Goal: Task Accomplishment & Management: Manage account settings

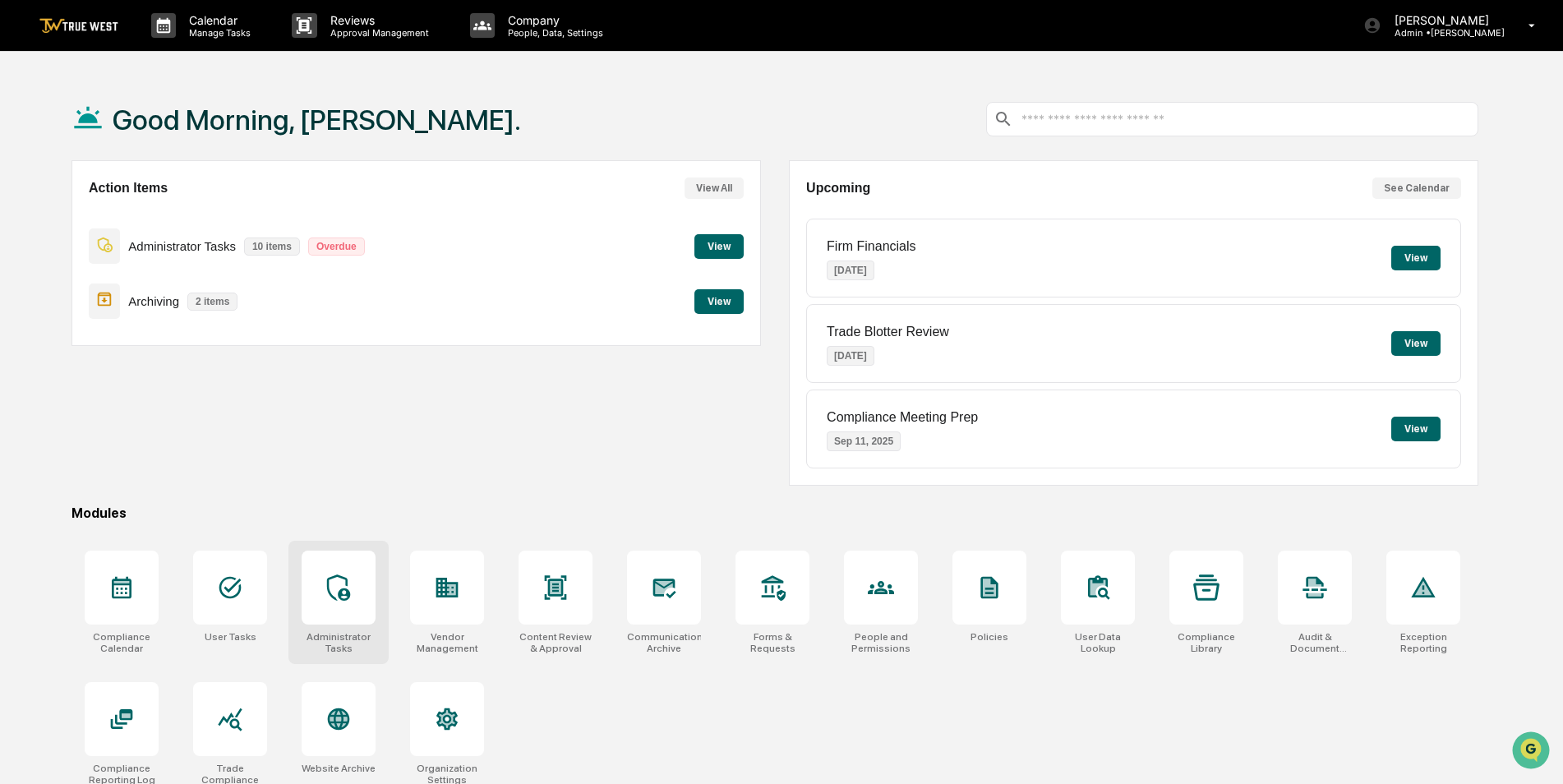
click at [339, 610] on div at bounding box center [338, 587] width 74 height 74
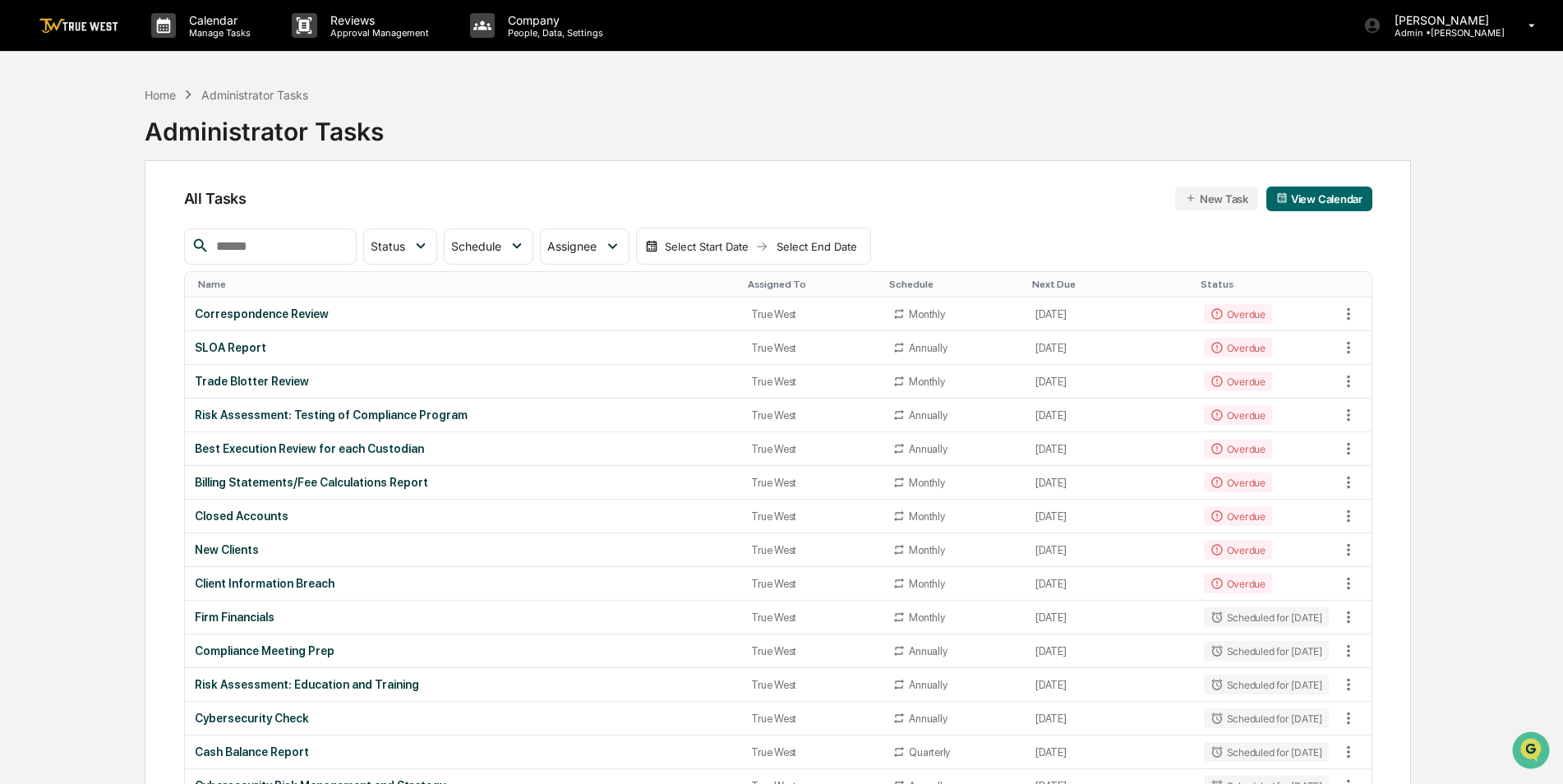
click at [263, 249] on input "text" at bounding box center [279, 246] width 140 height 22
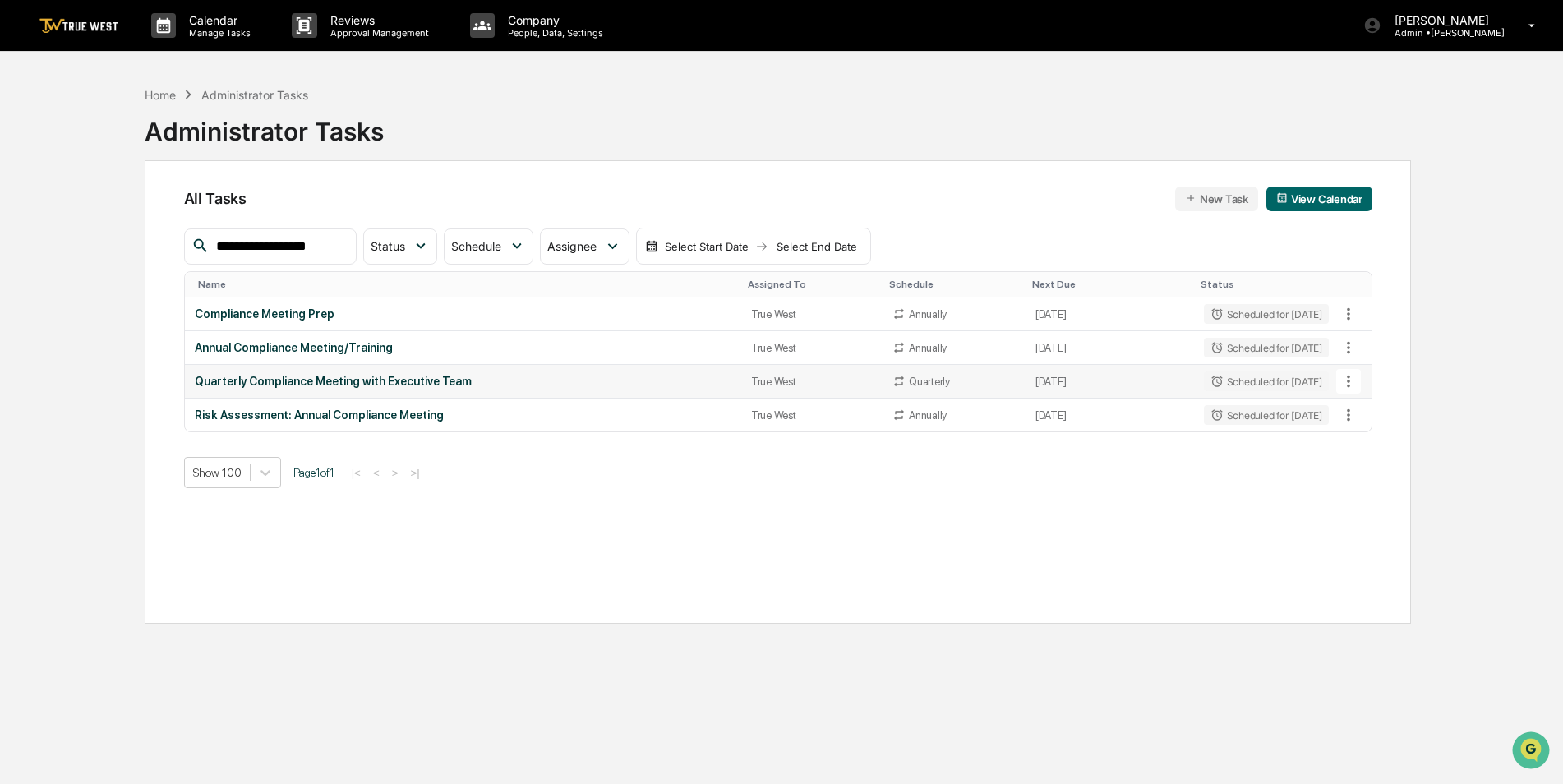
click at [609, 378] on div "Quarterly Compliance Meeting with Executive Team" at bounding box center [462, 381] width 536 height 13
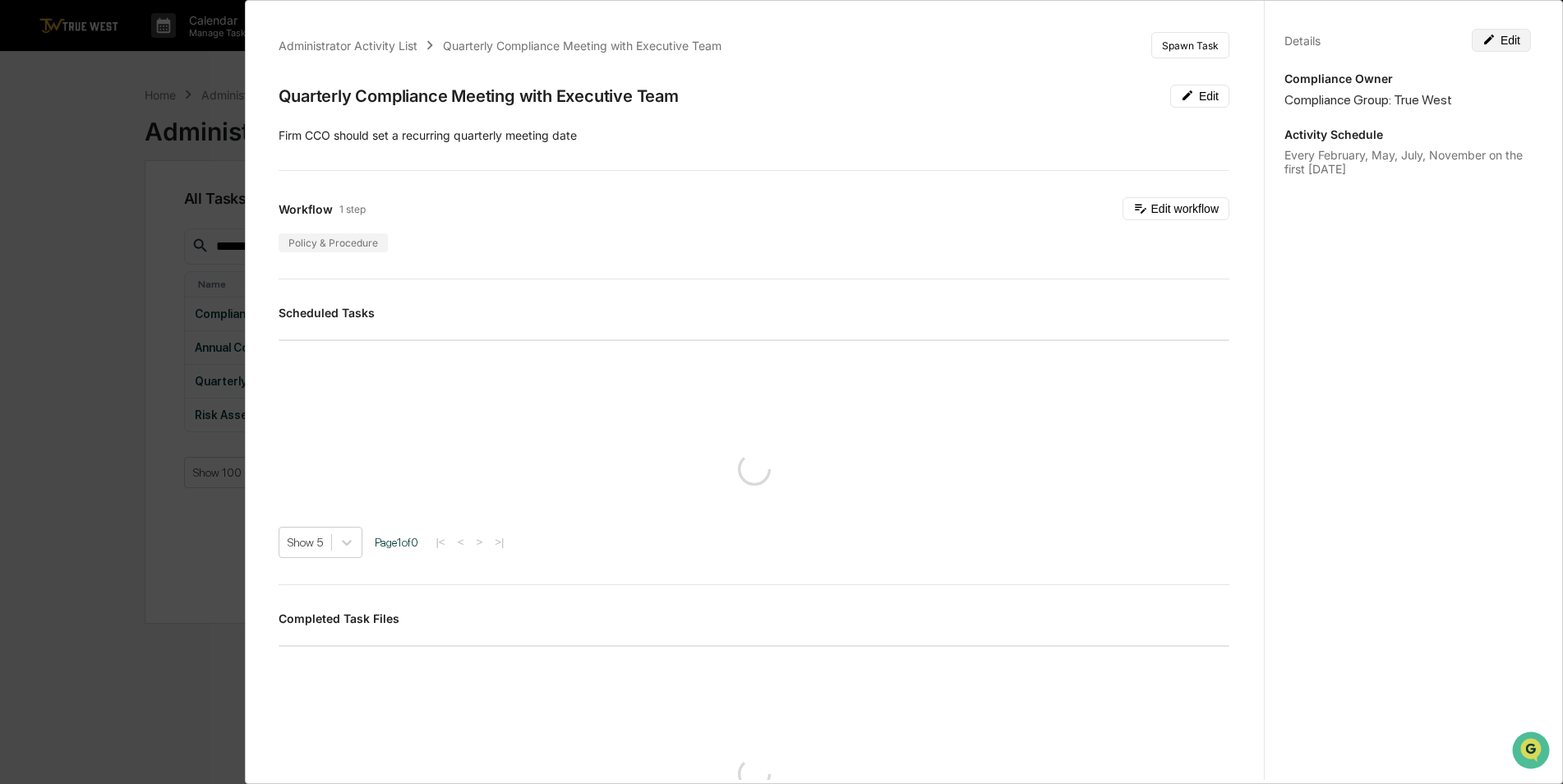
click at [1505, 37] on button "Edit" at bounding box center [1502, 40] width 59 height 23
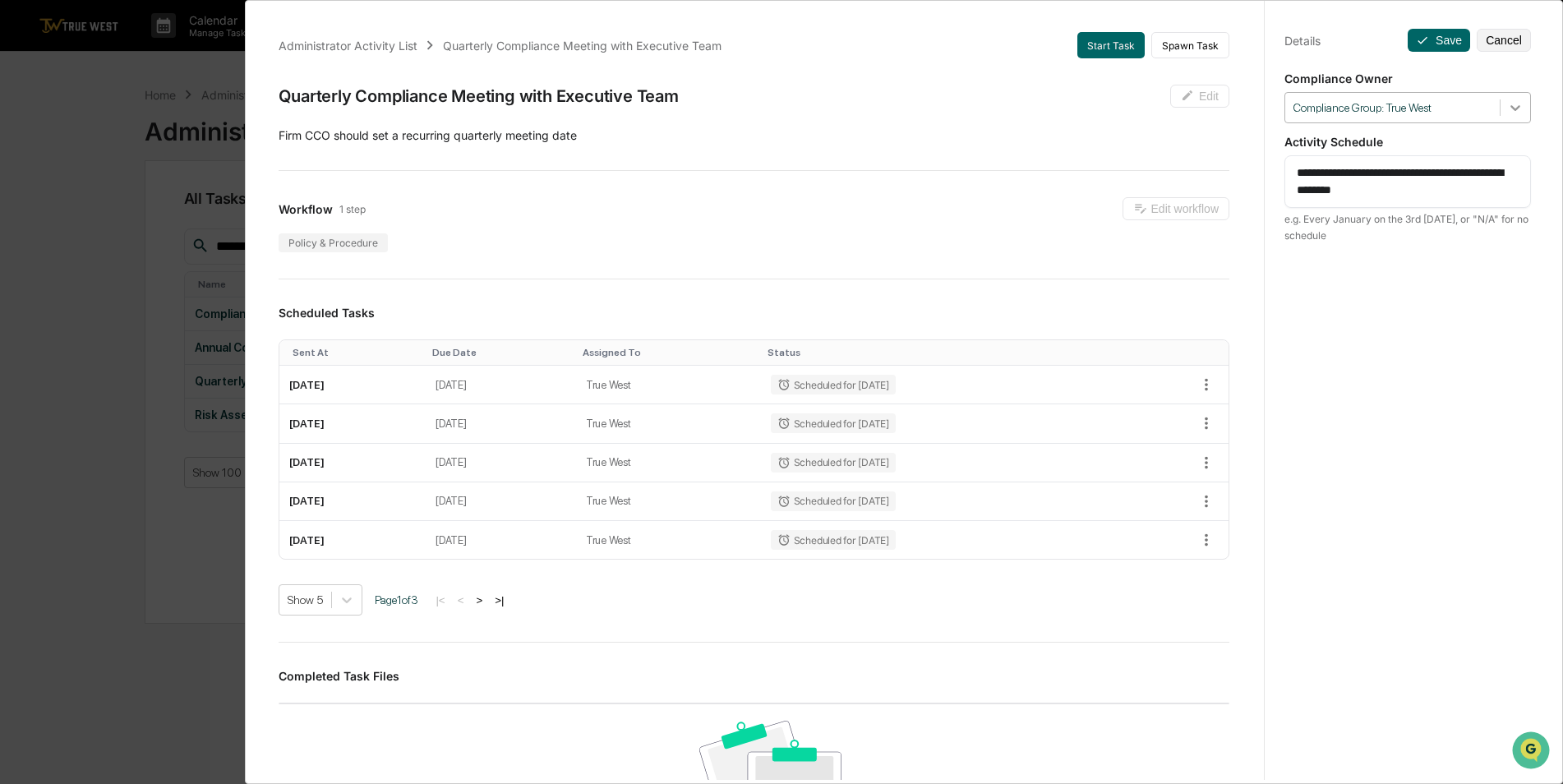
click at [1508, 103] on icon at bounding box center [1515, 107] width 17 height 17
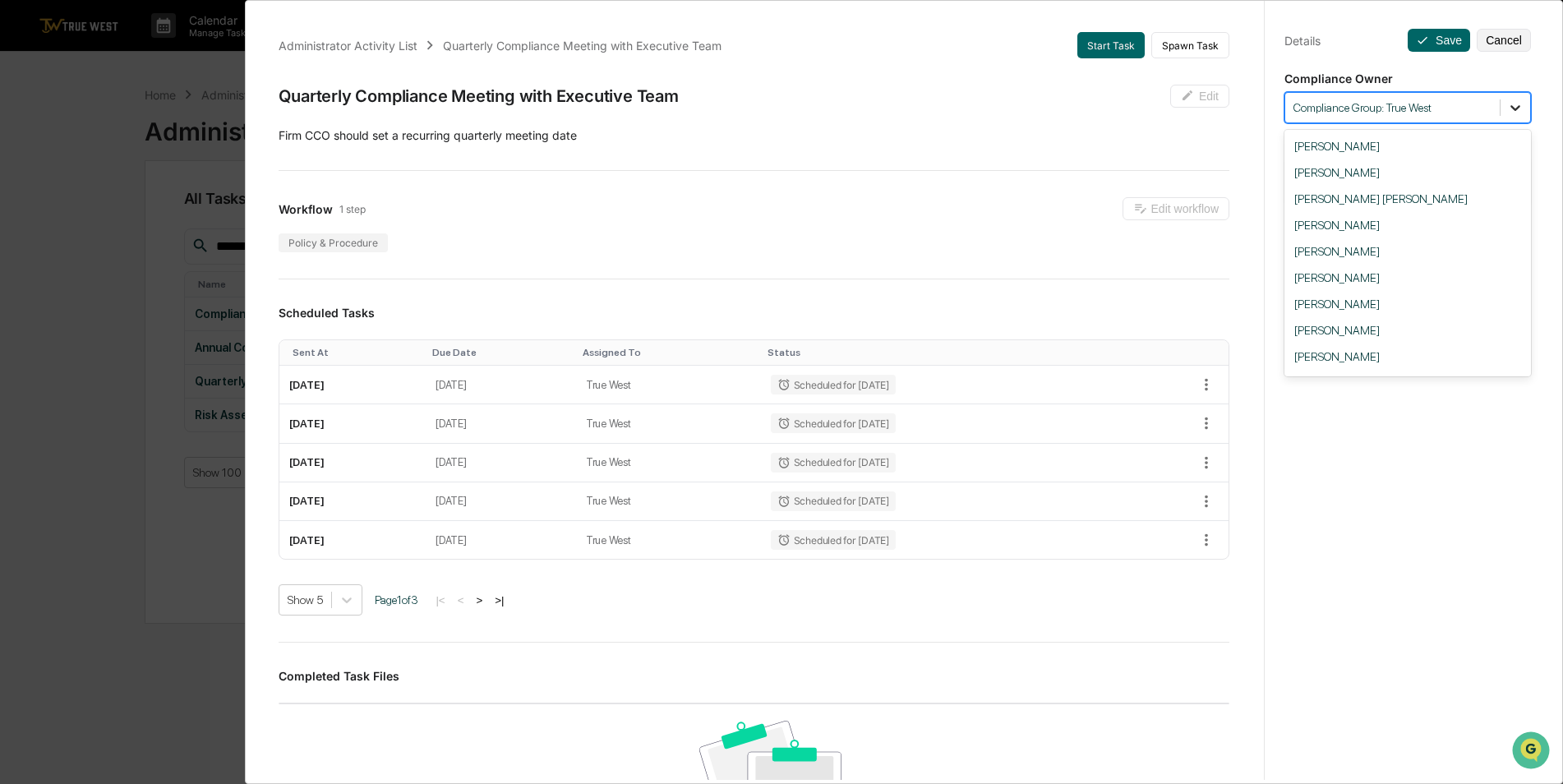
scroll to position [76, 0]
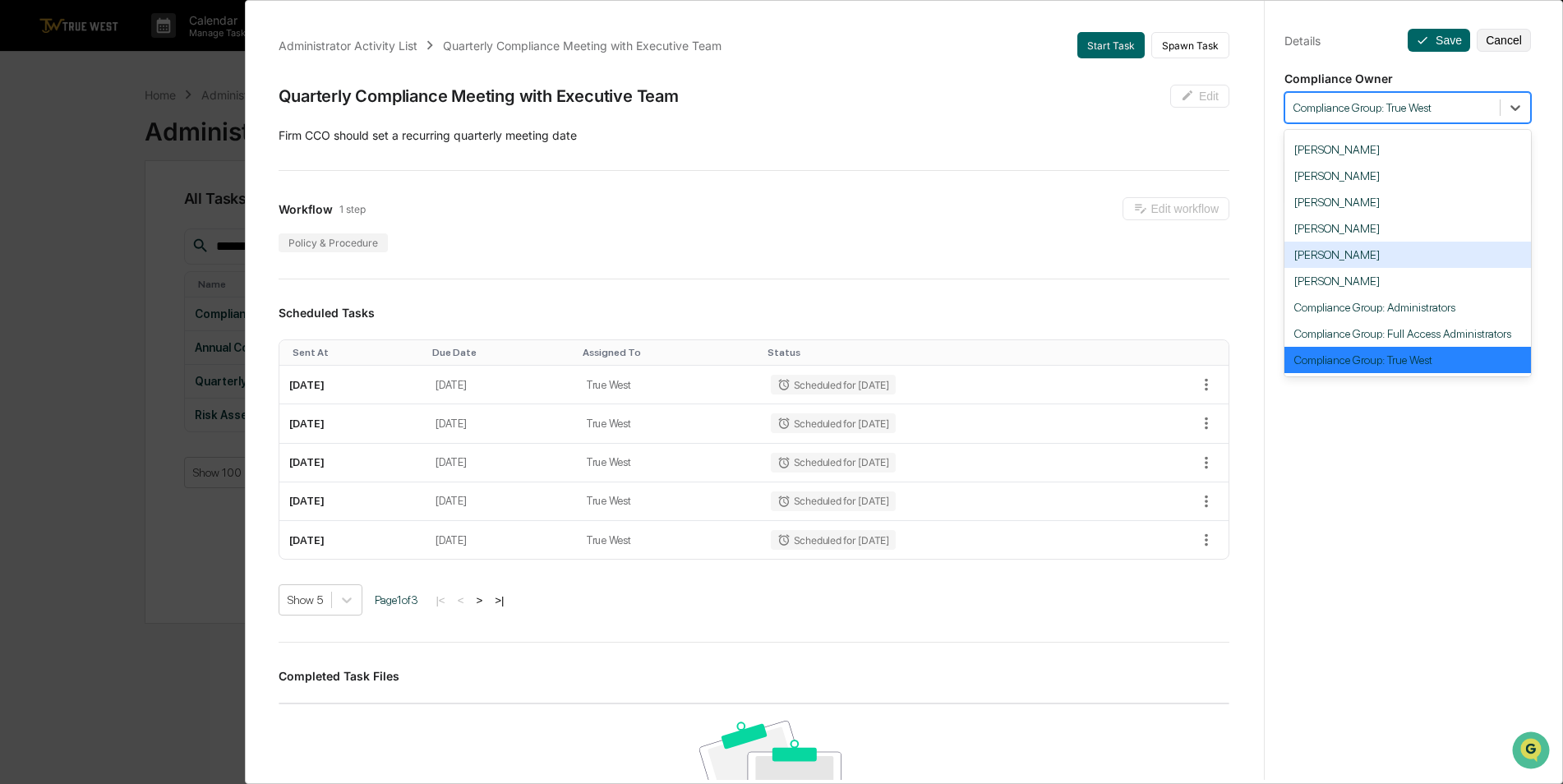
click at [1369, 252] on div "[PERSON_NAME]" at bounding box center [1408, 255] width 247 height 26
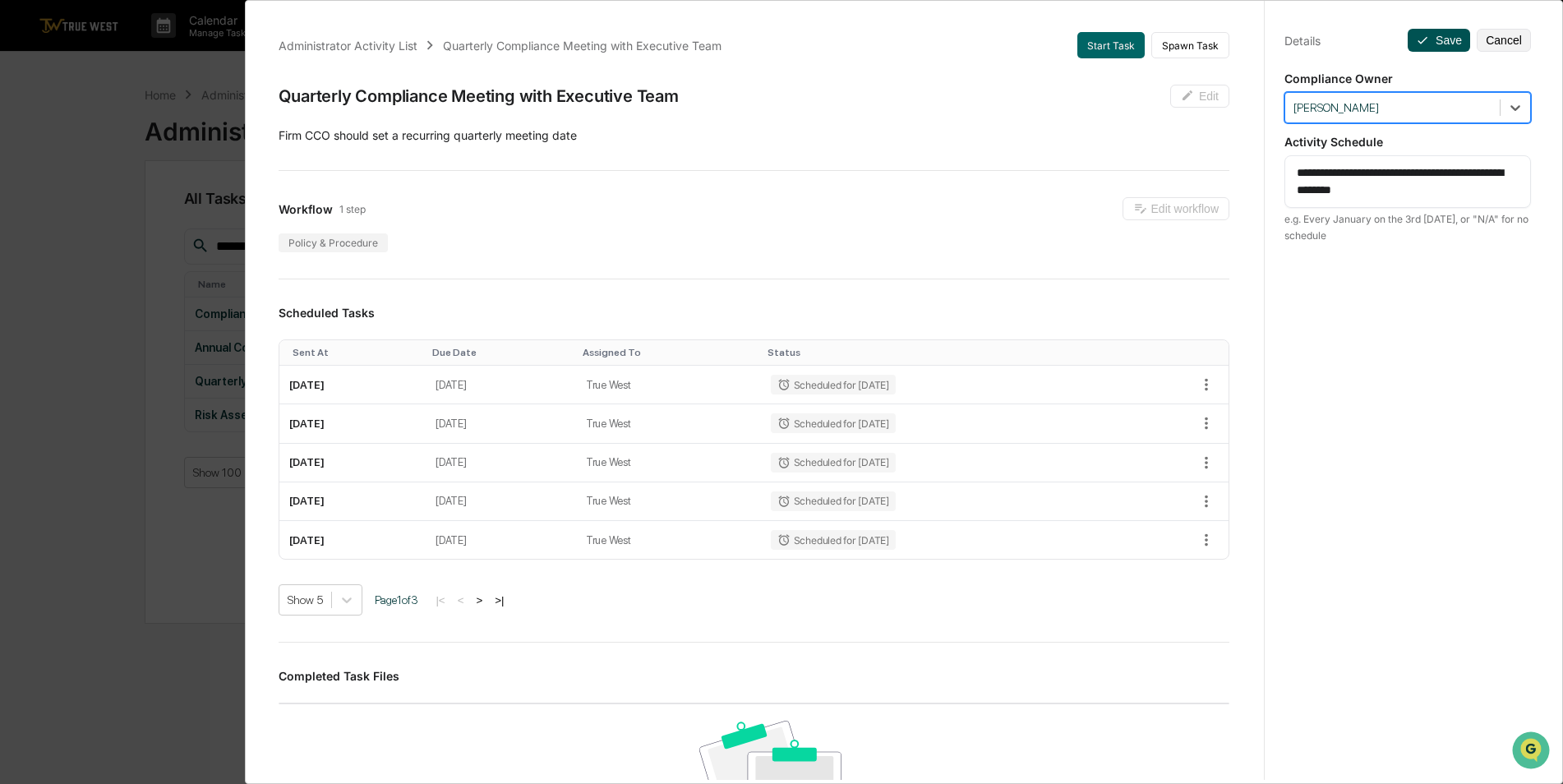
click at [1427, 38] on button "Save" at bounding box center [1439, 40] width 63 height 23
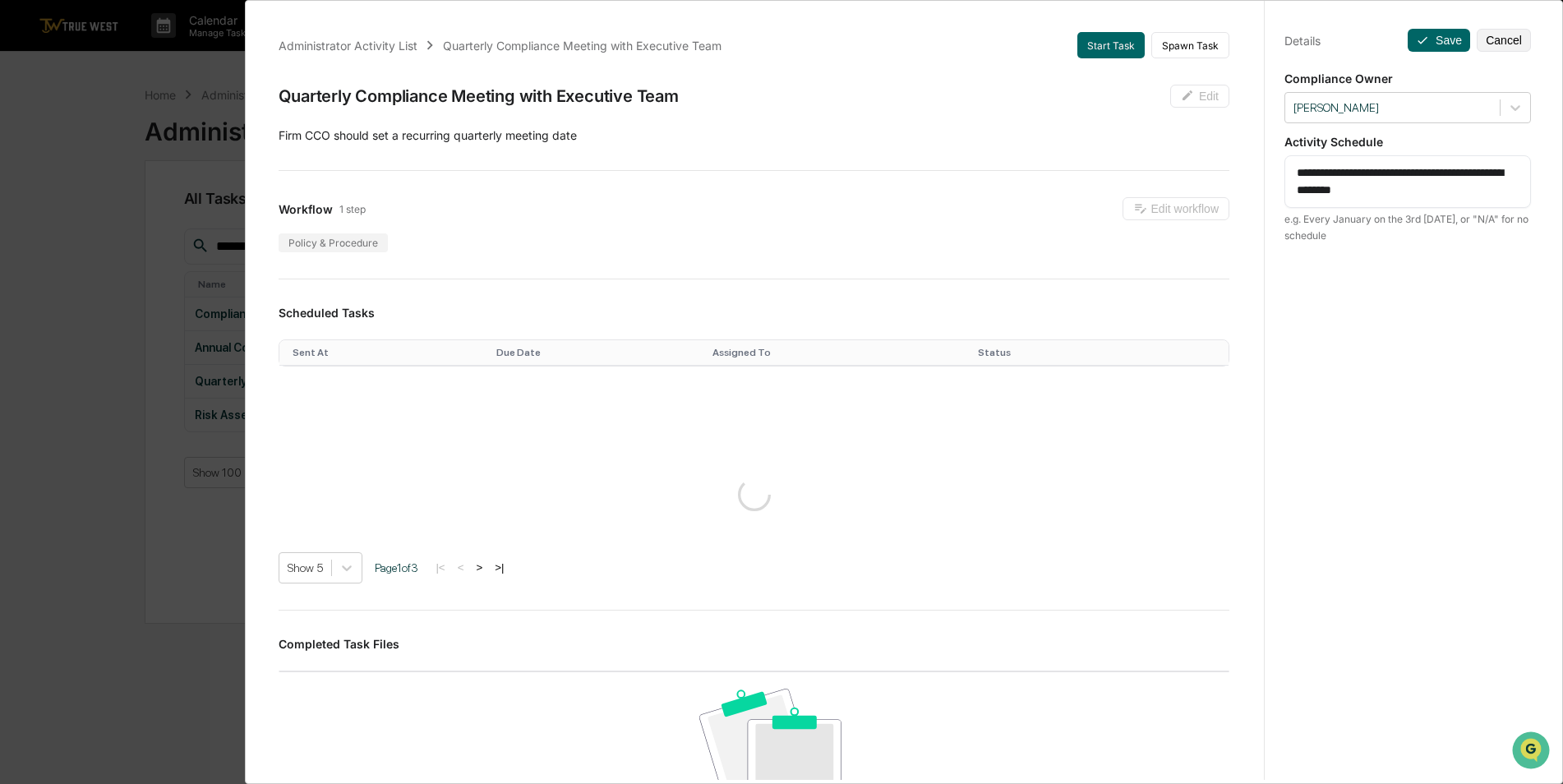
click at [61, 239] on div "**********" at bounding box center [782, 392] width 1563 height 784
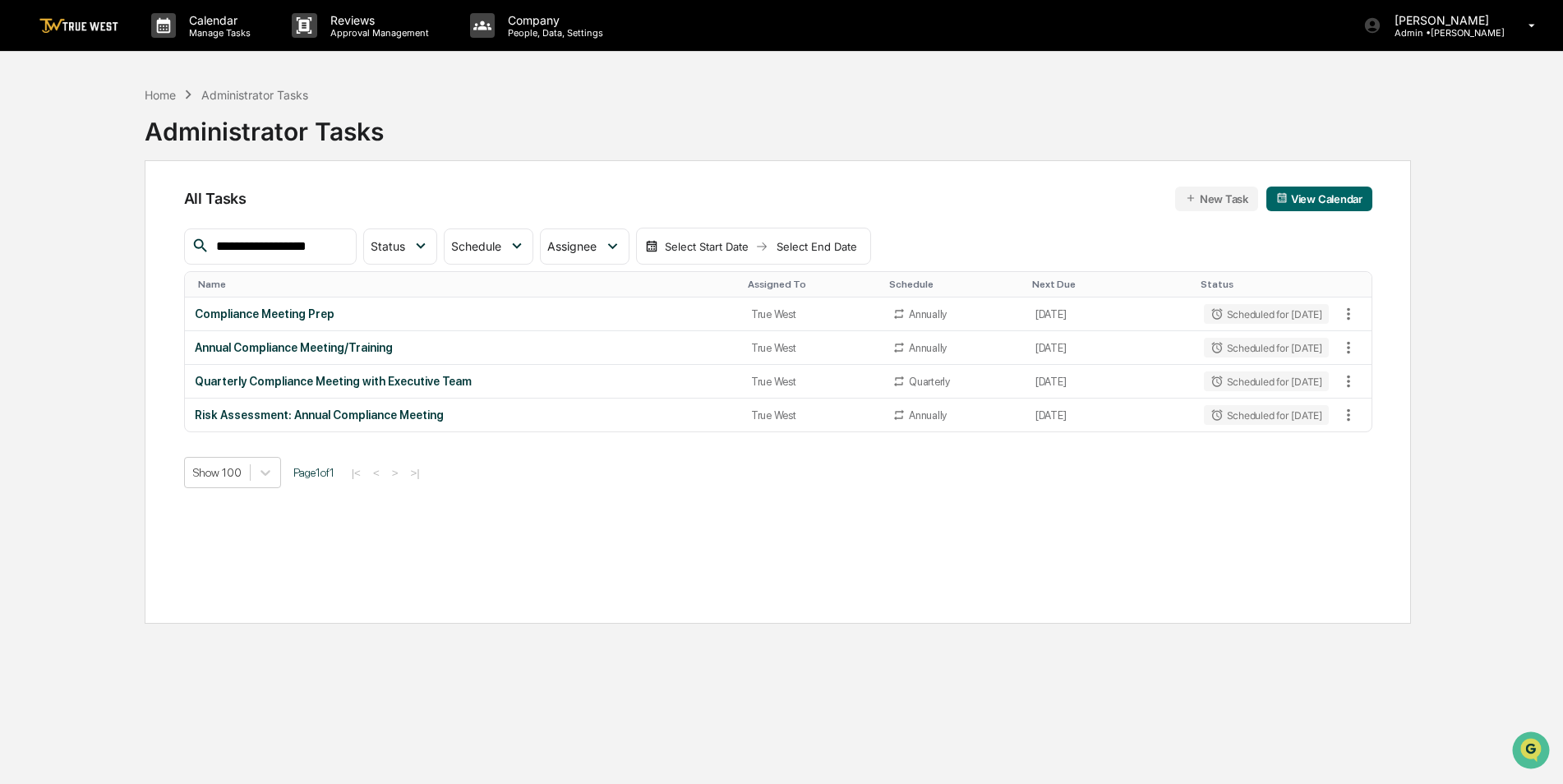
click at [350, 247] on input "**********" at bounding box center [279, 246] width 140 height 22
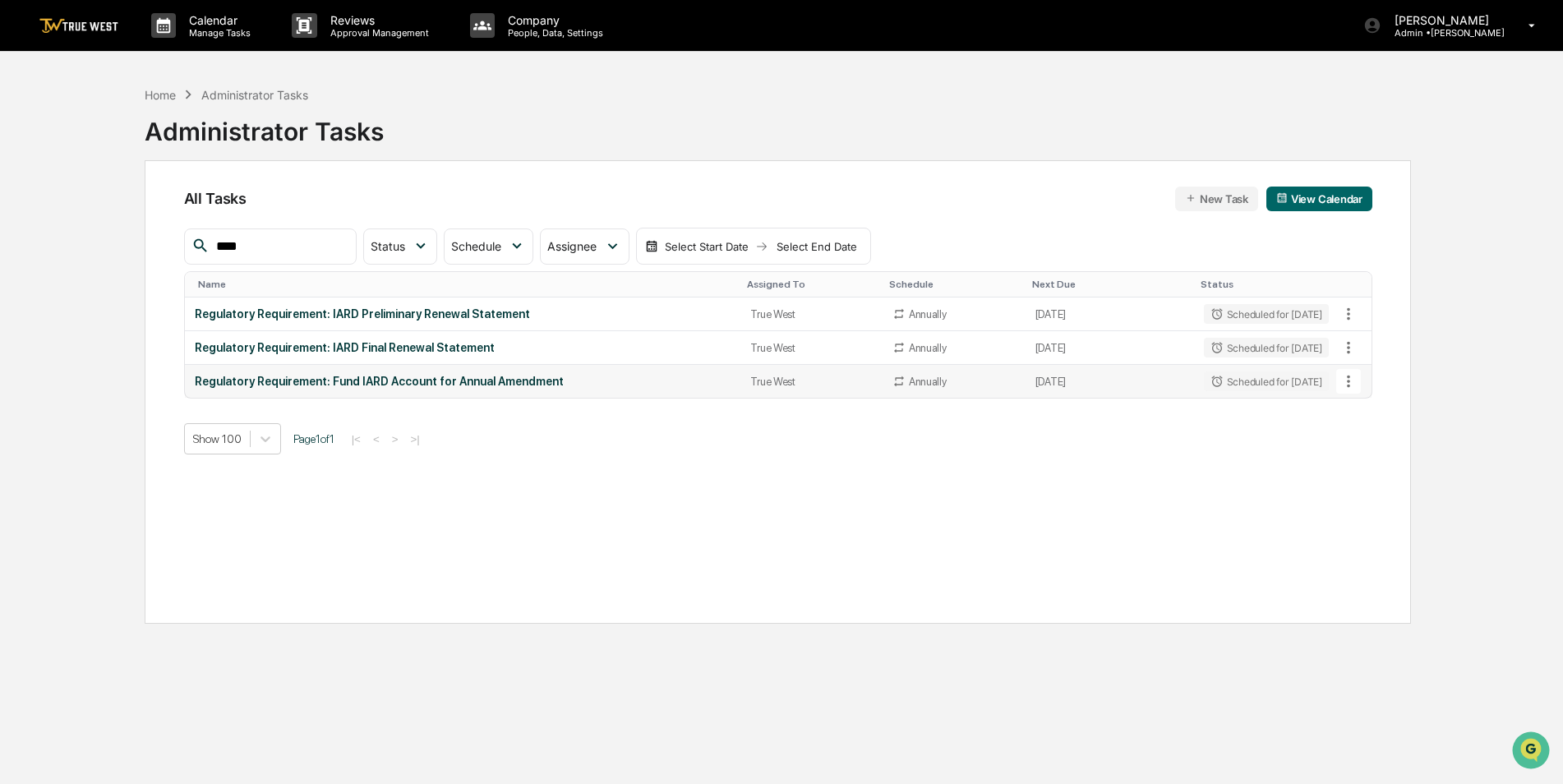
click at [407, 383] on div "Regulatory Requirement: Fund IARD Account for Annual Amendment" at bounding box center [462, 381] width 536 height 13
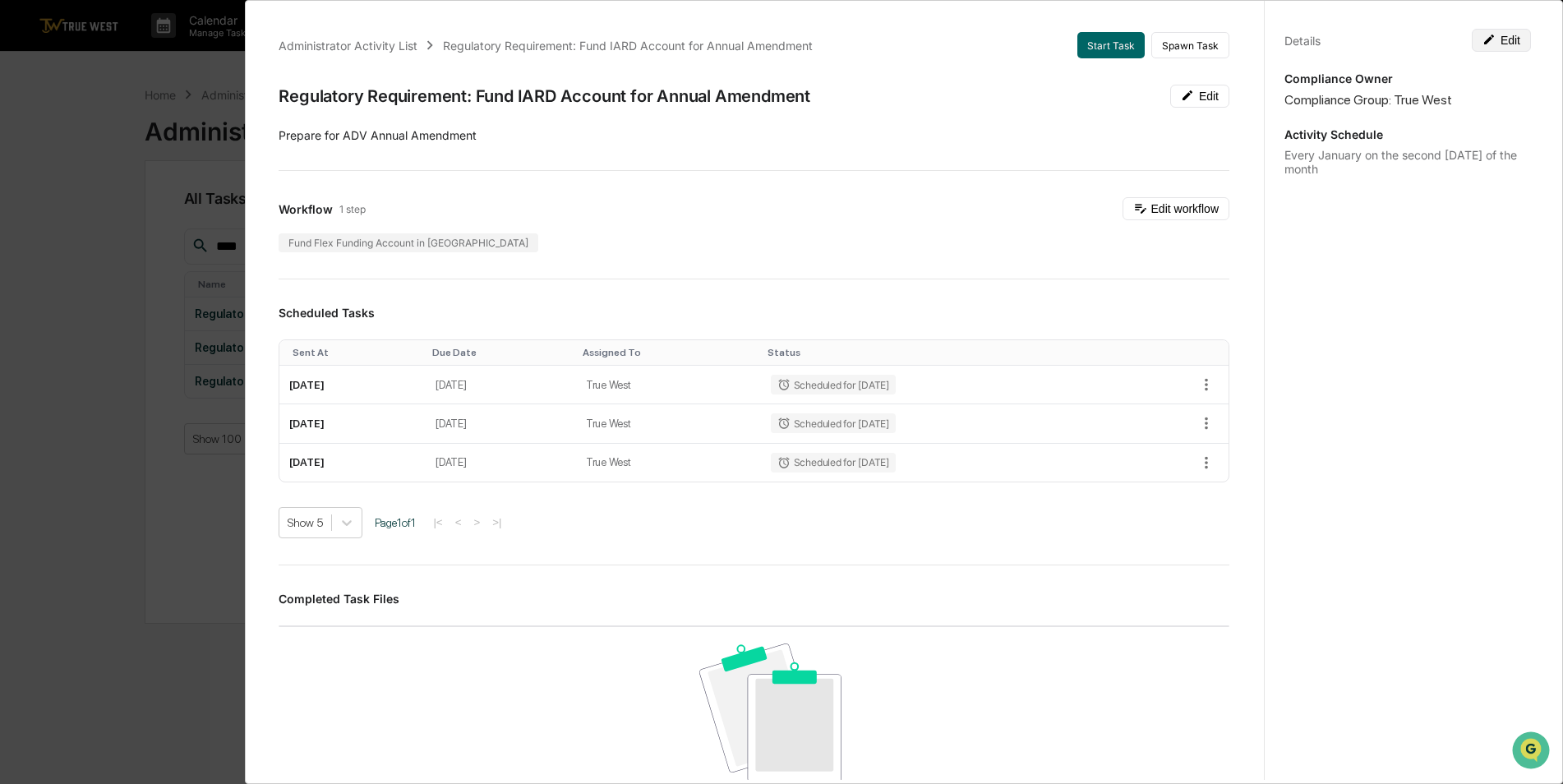
click at [1499, 37] on button "Edit" at bounding box center [1502, 40] width 59 height 23
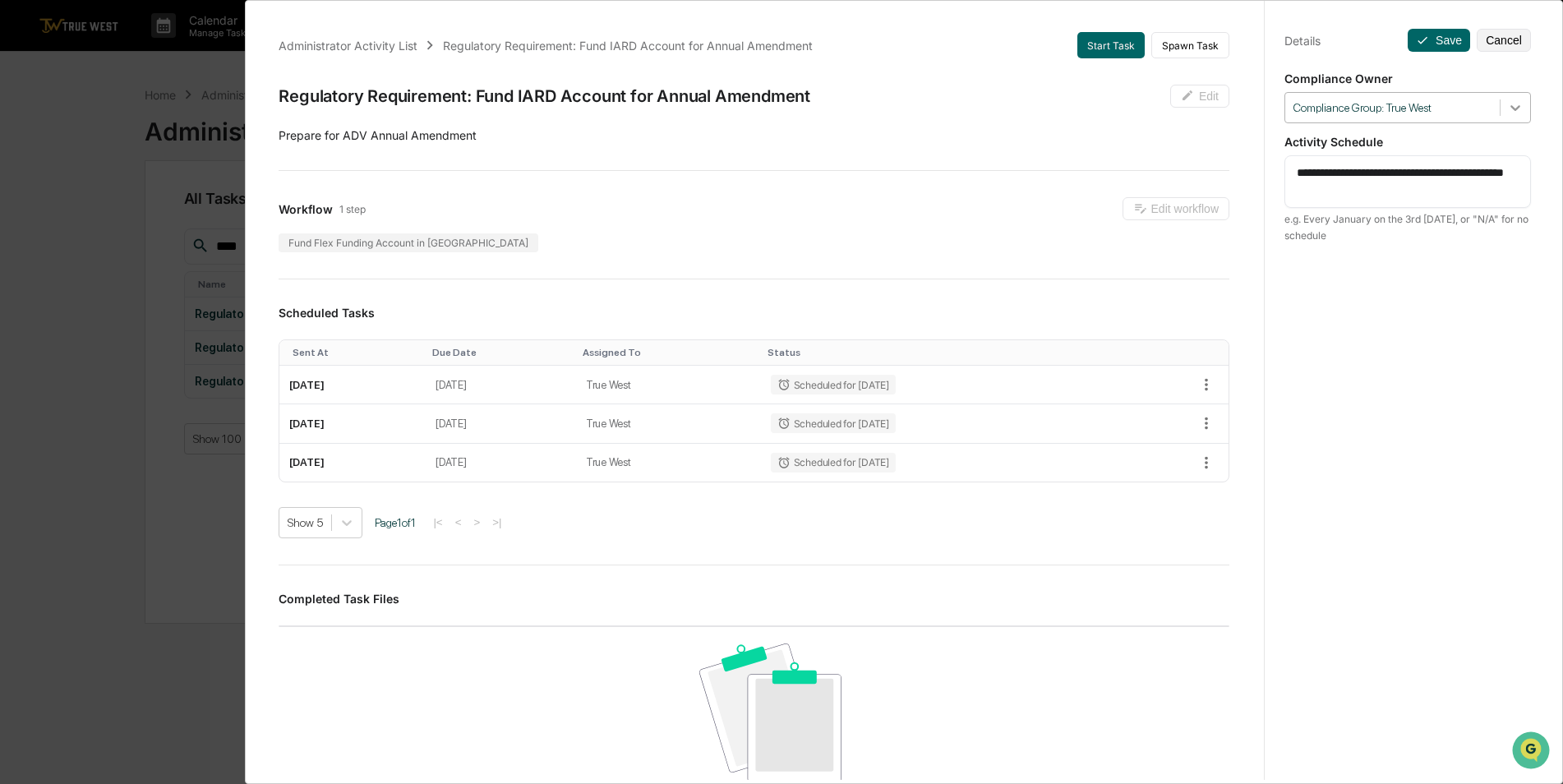
click at [1507, 107] on icon at bounding box center [1515, 107] width 17 height 17
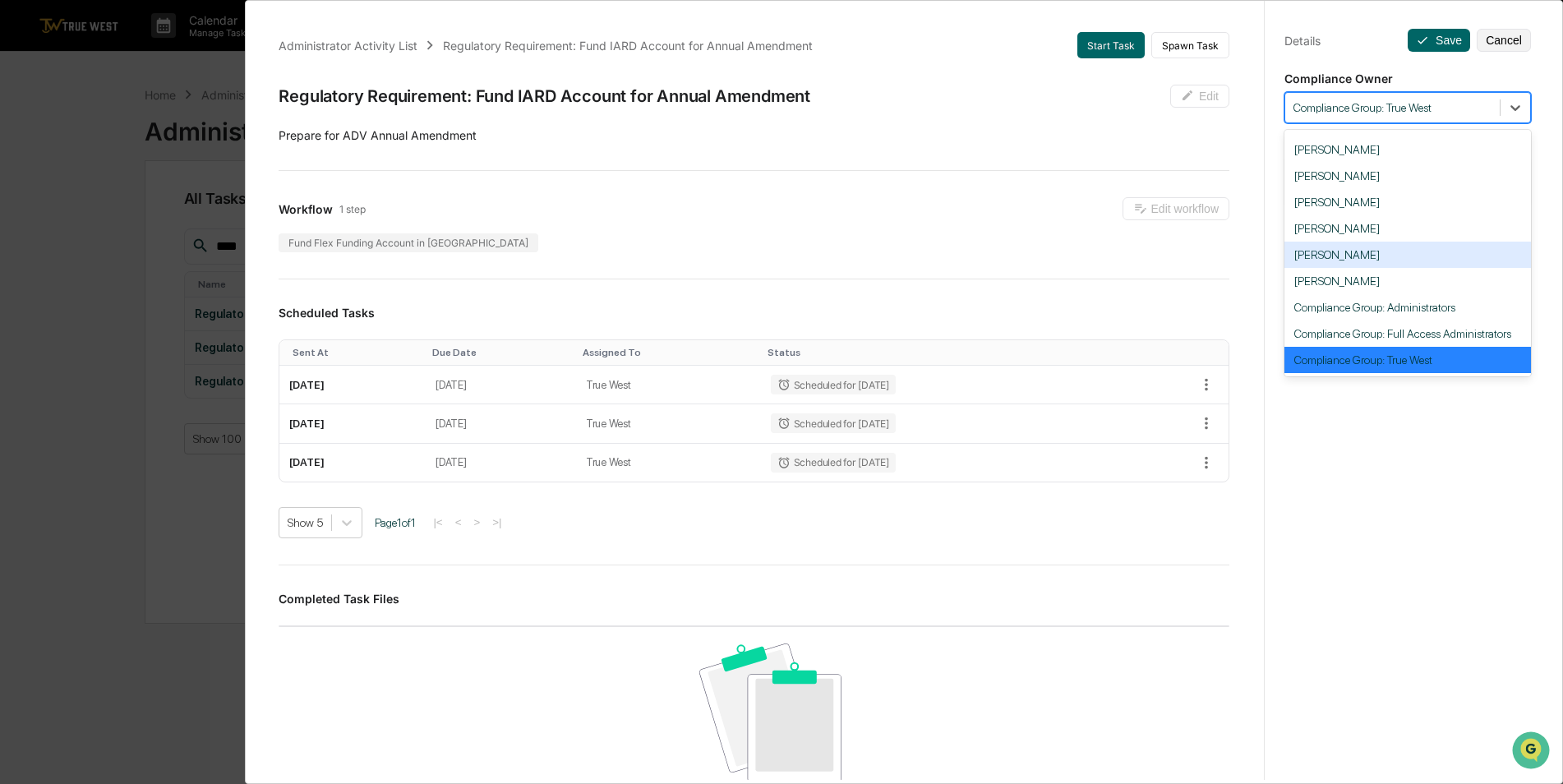
click at [1371, 247] on div "[PERSON_NAME]" at bounding box center [1408, 255] width 247 height 26
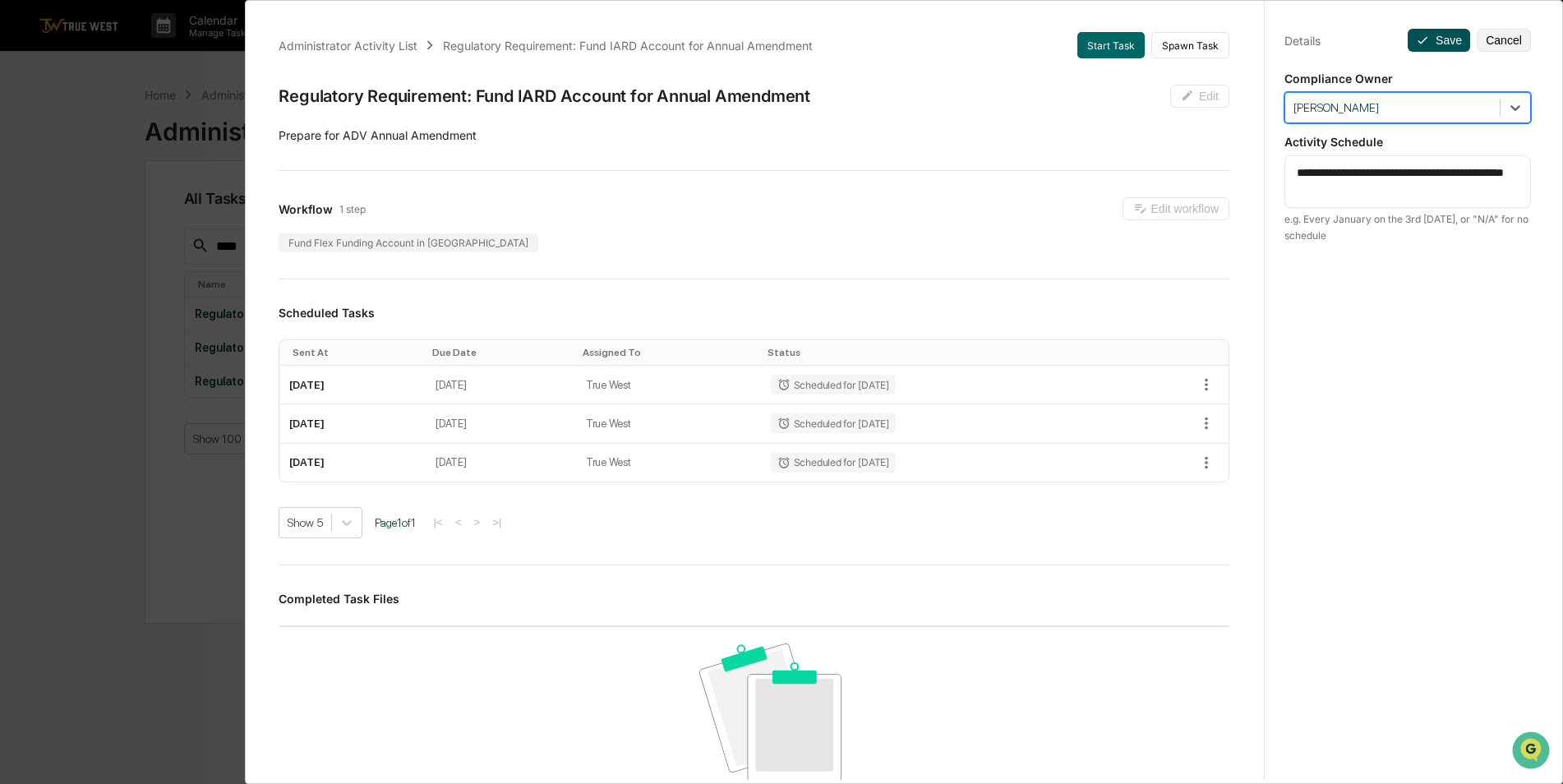
click at [1418, 37] on icon at bounding box center [1423, 40] width 13 height 13
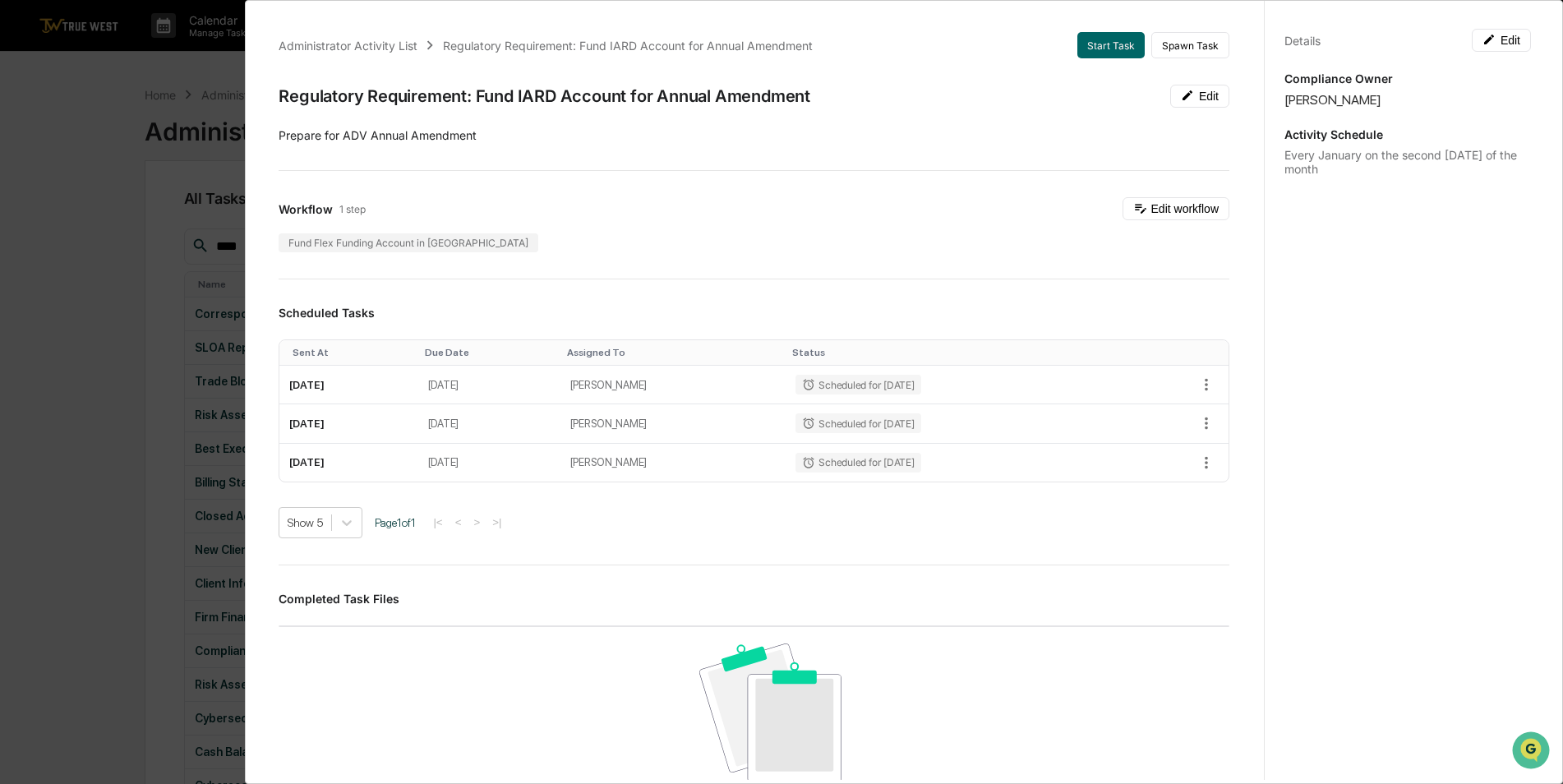
click at [94, 494] on div "Administrator Activity List Regulatory Requirement: Fund IARD Account for Annua…" at bounding box center [782, 392] width 1563 height 784
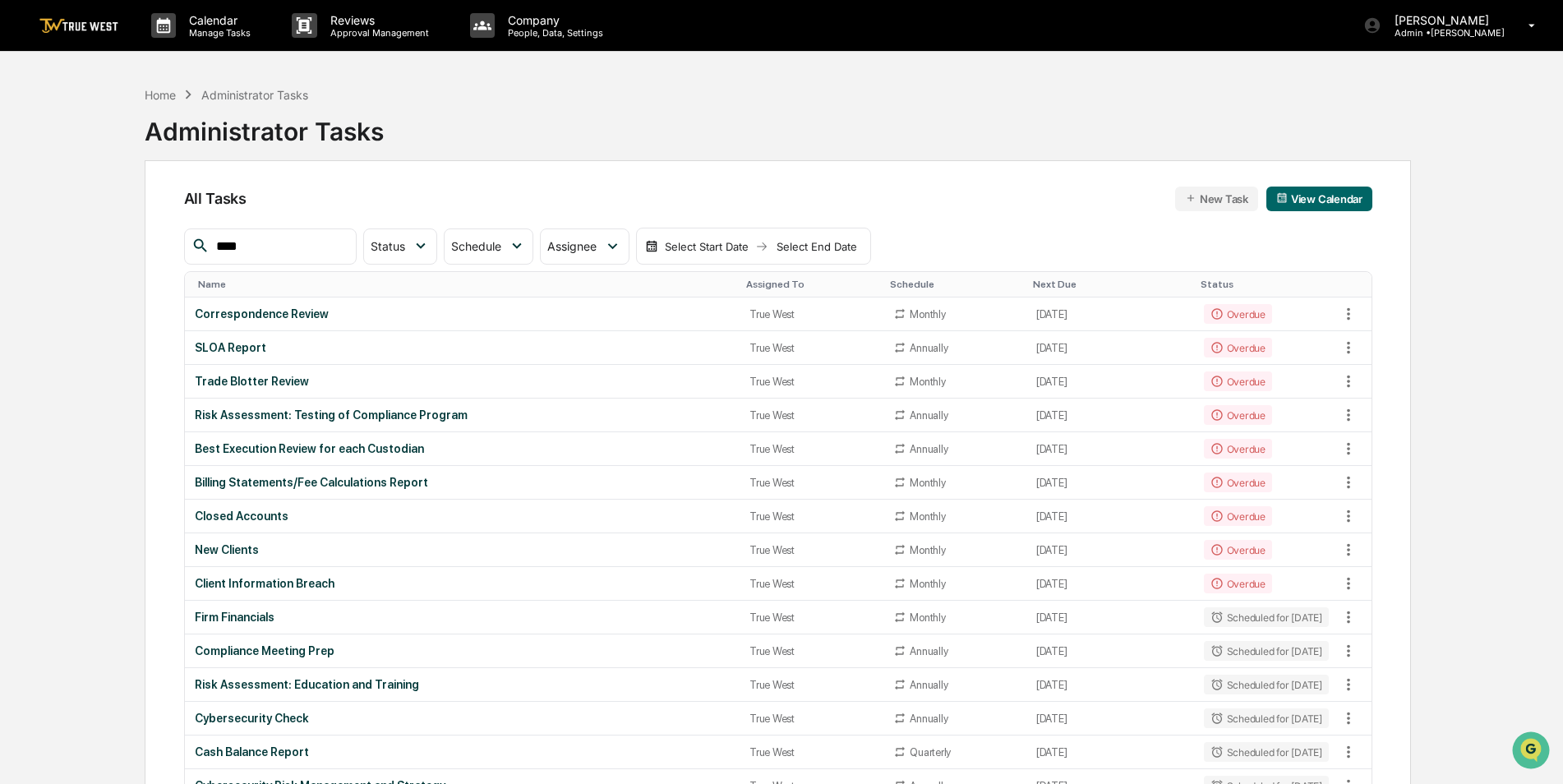
click at [253, 249] on input "****" at bounding box center [279, 246] width 140 height 22
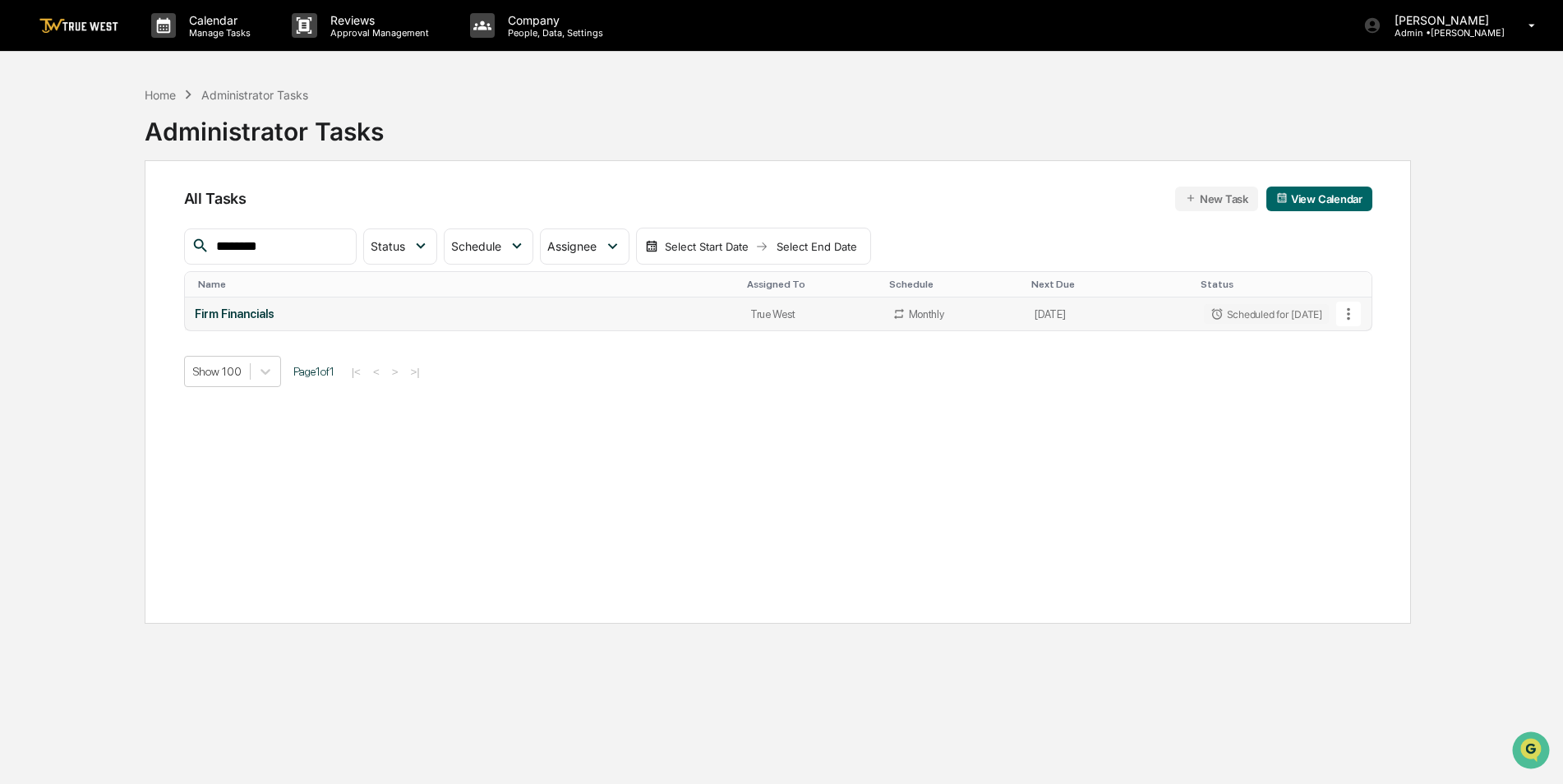
type input "********"
click at [1350, 310] on icon at bounding box center [1348, 314] width 18 height 18
click at [1212, 392] on div at bounding box center [786, 392] width 1572 height 784
click at [224, 317] on div "Firm Financials" at bounding box center [462, 313] width 536 height 13
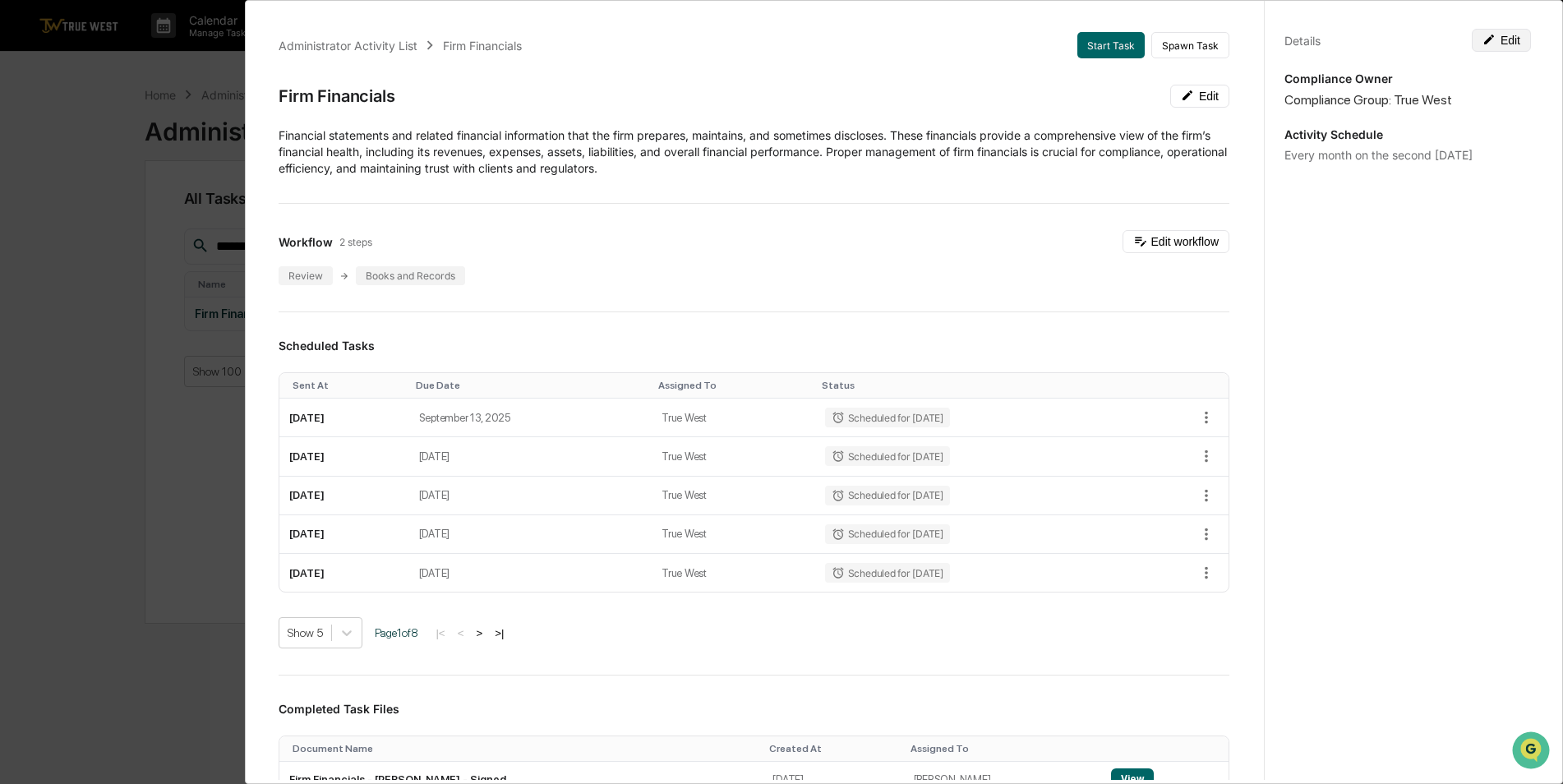
click at [1494, 45] on button "Edit" at bounding box center [1502, 40] width 59 height 23
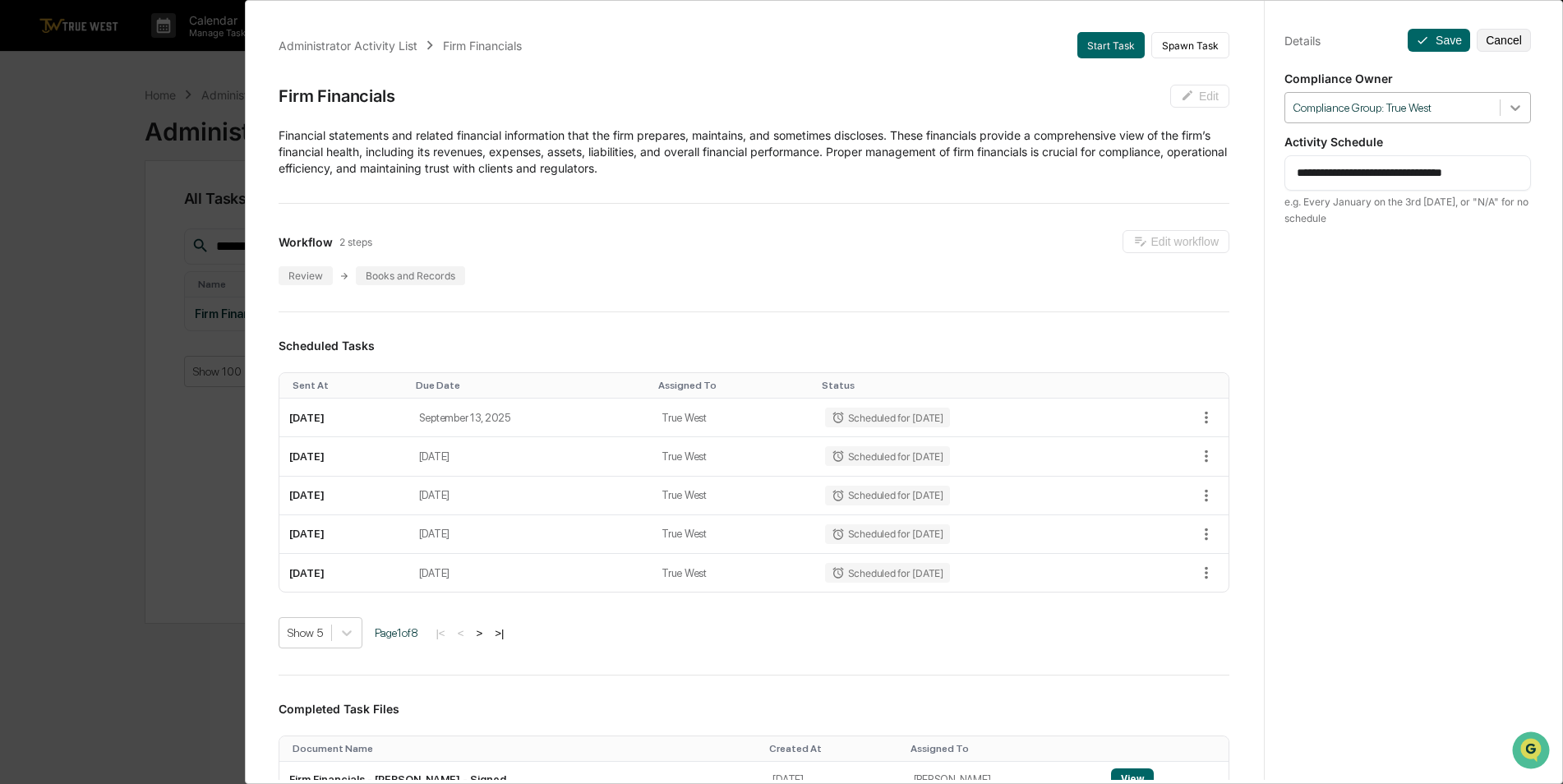
click at [1512, 121] on div at bounding box center [1516, 107] width 30 height 30
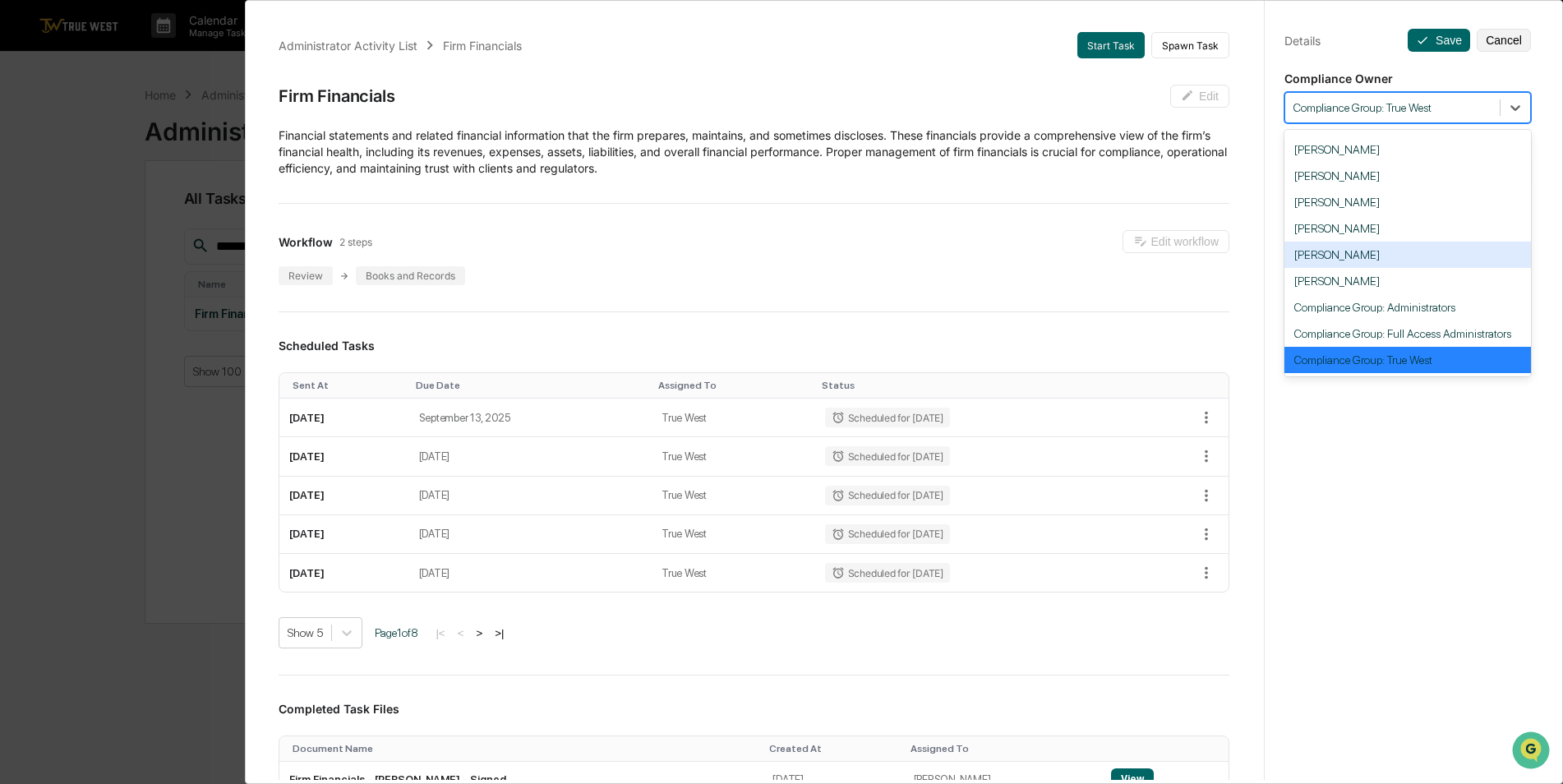
click at [1377, 254] on div "[PERSON_NAME]" at bounding box center [1408, 255] width 247 height 26
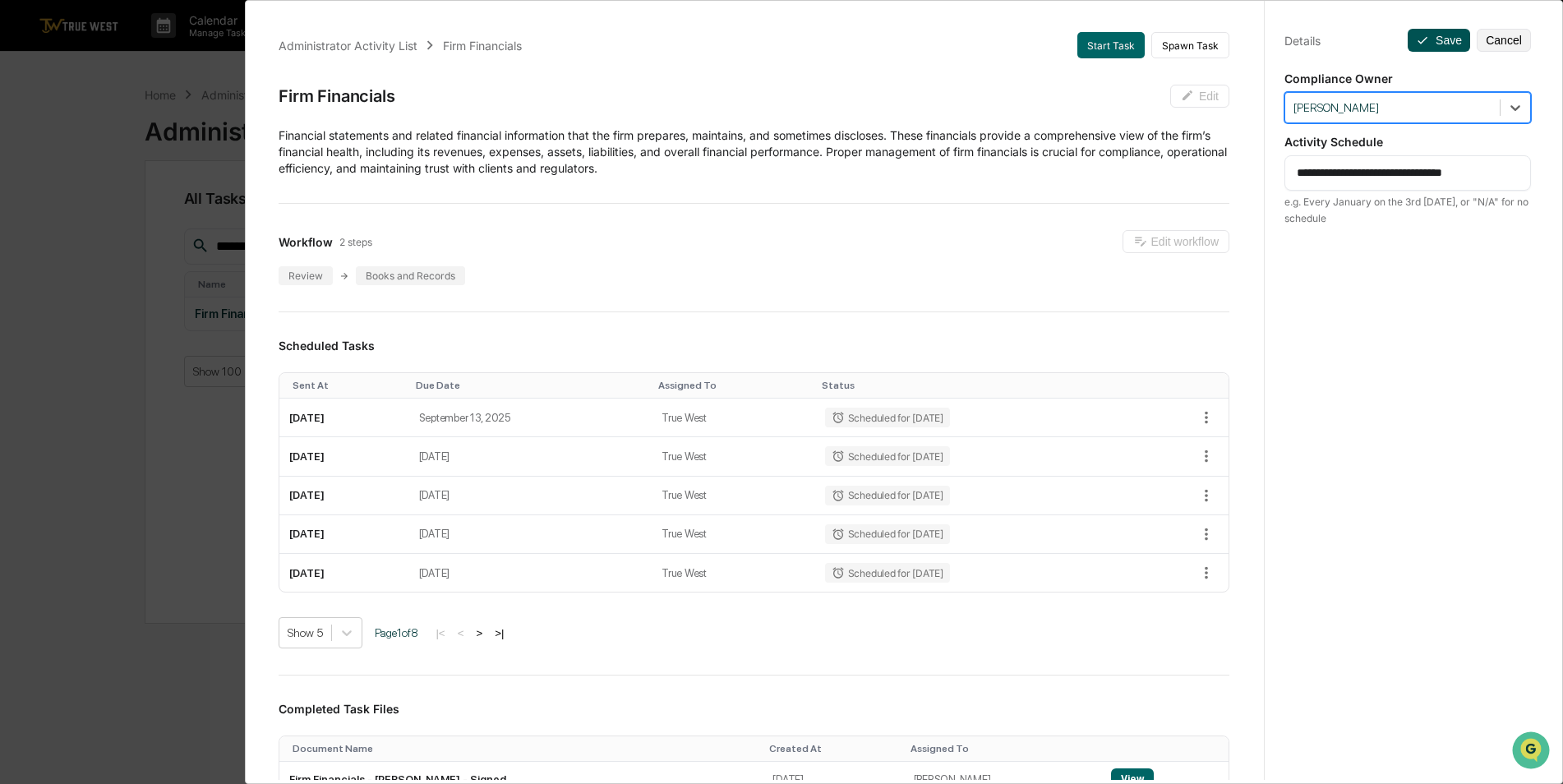
click at [1417, 44] on icon at bounding box center [1423, 40] width 13 height 13
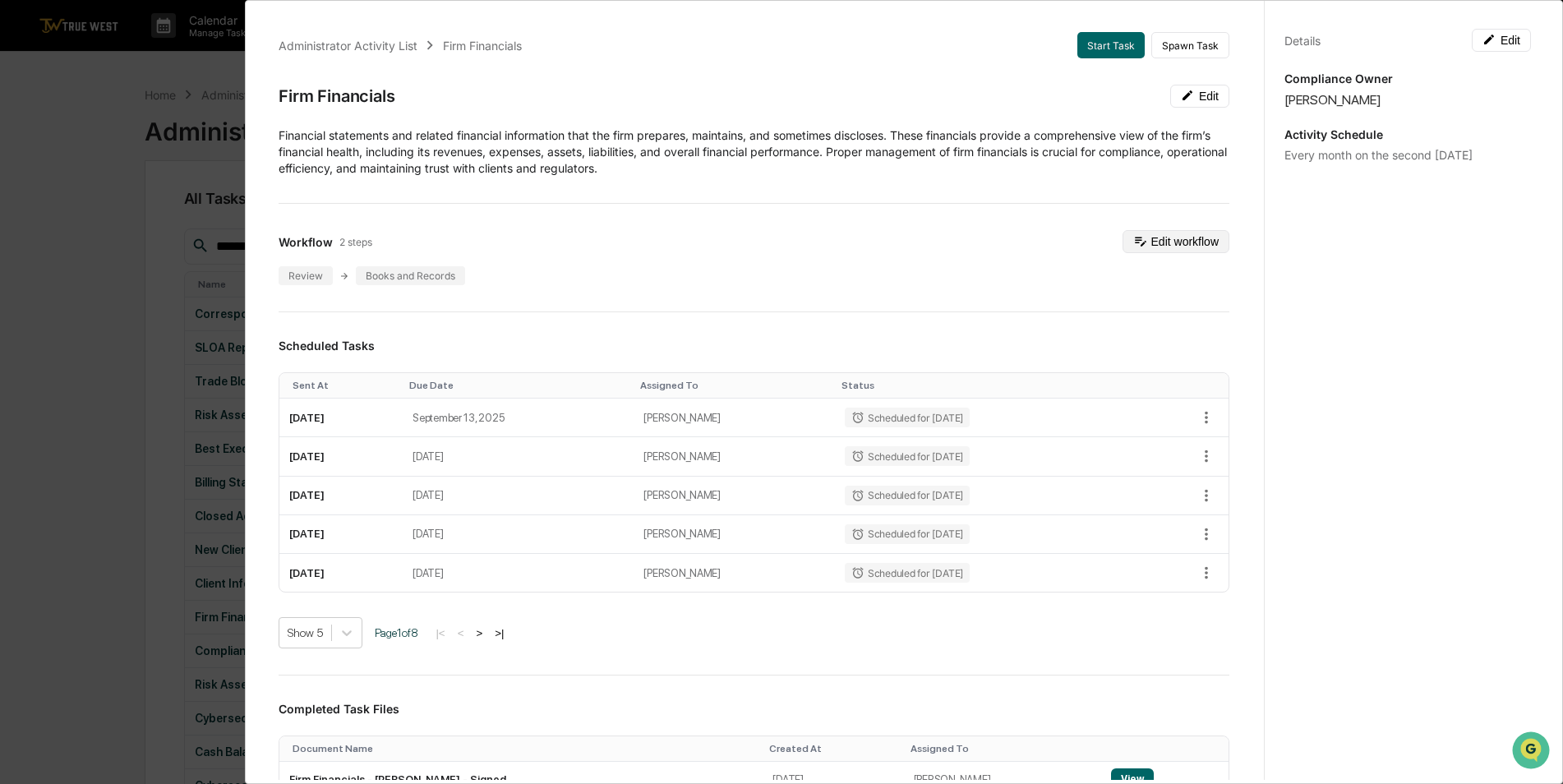
click at [1134, 245] on button "Edit workflow" at bounding box center [1176, 242] width 107 height 23
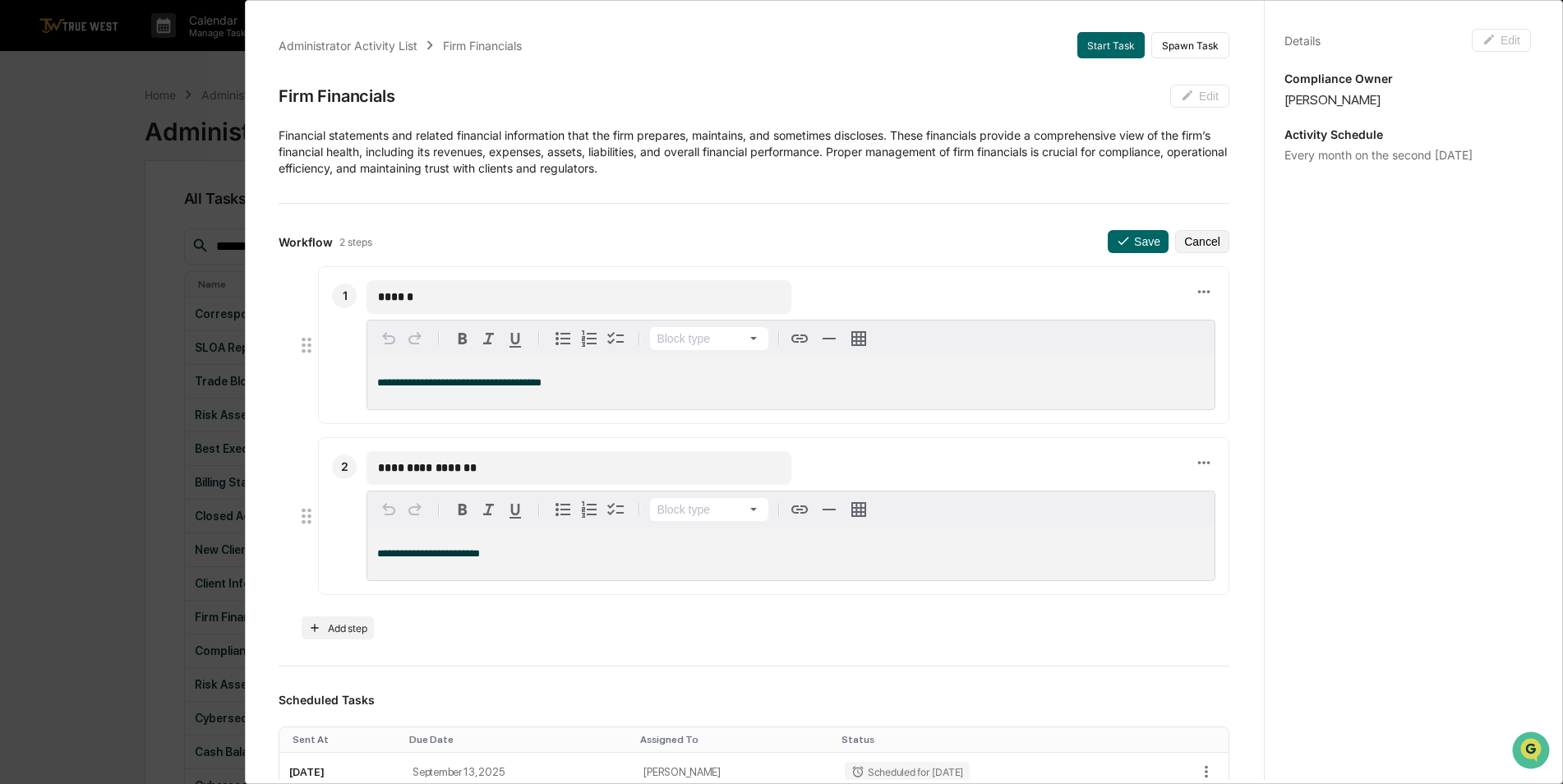
click at [93, 227] on div "**********" at bounding box center [782, 392] width 1563 height 784
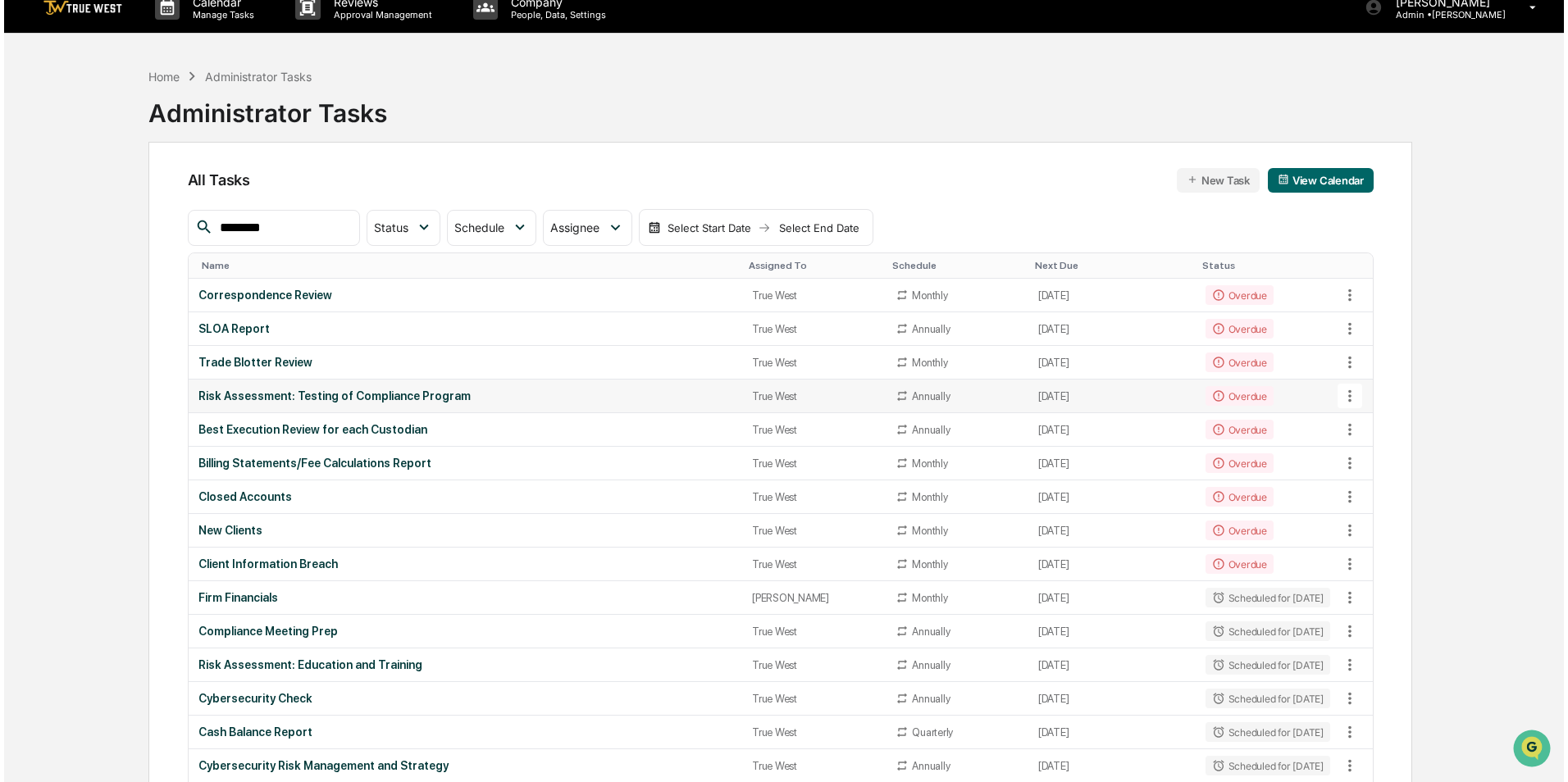
scroll to position [0, 0]
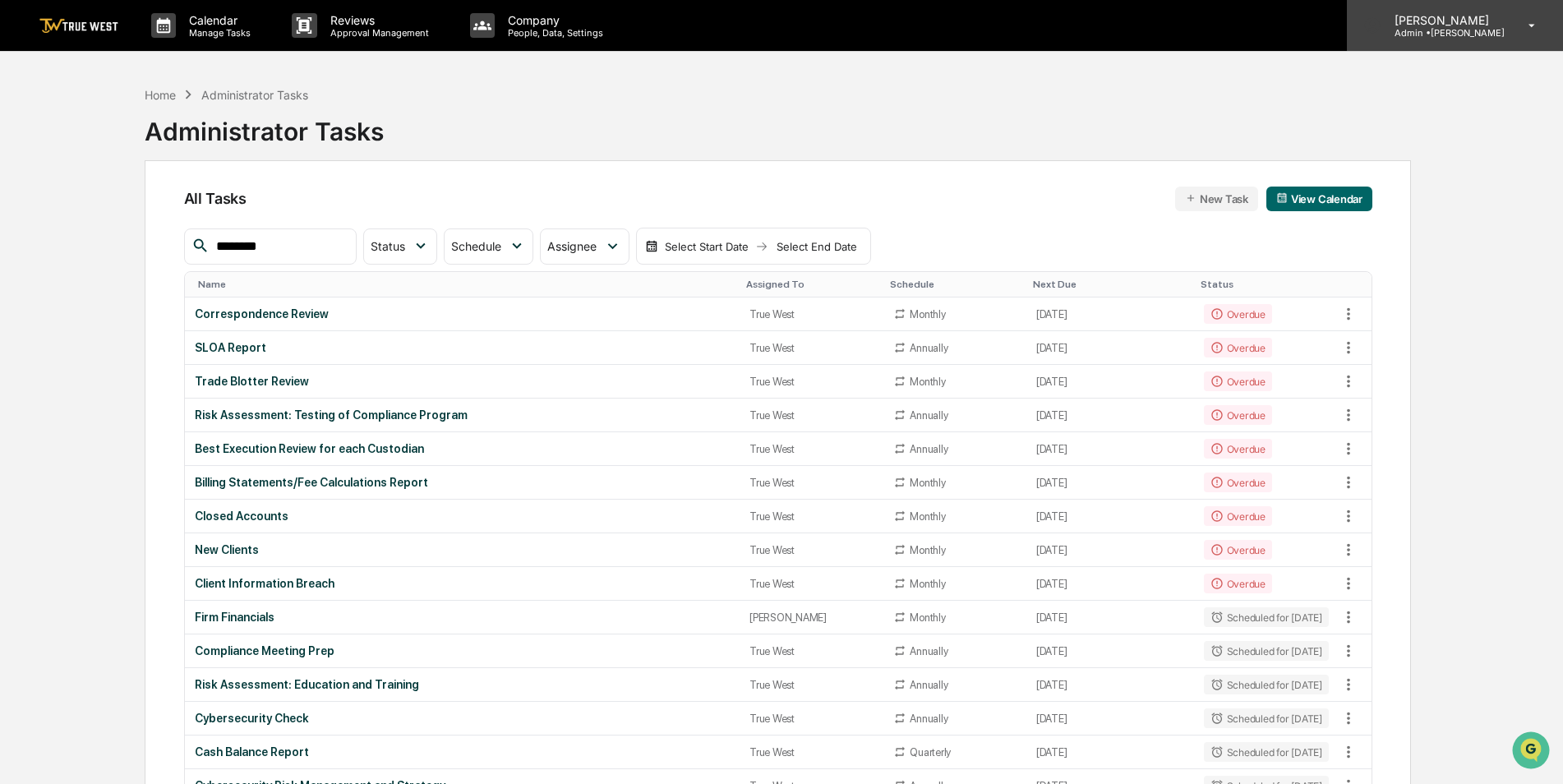
click at [1448, 27] on p "Admin • [GEOGRAPHIC_DATA]" at bounding box center [1443, 32] width 123 height 11
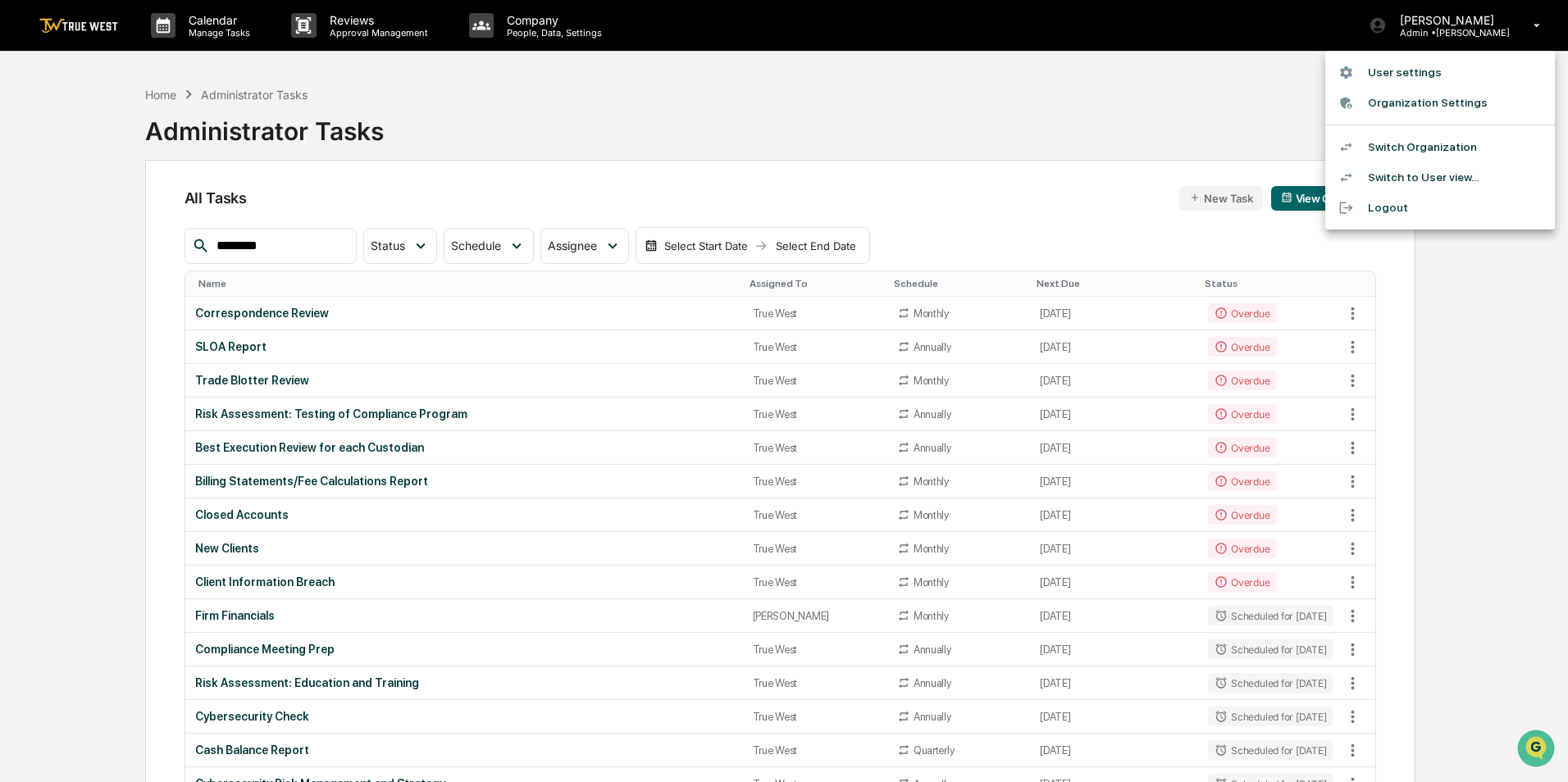
click at [1450, 139] on li "Switch Organization" at bounding box center [1440, 147] width 230 height 30
